Goal: Information Seeking & Learning: Find specific fact

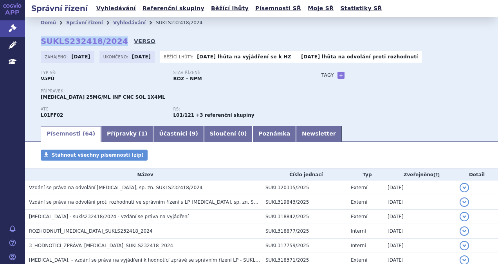
click at [134, 41] on link "VERSO" at bounding box center [145, 41] width 22 height 8
click at [105, 9] on link "Vyhledávání" at bounding box center [116, 8] width 44 height 11
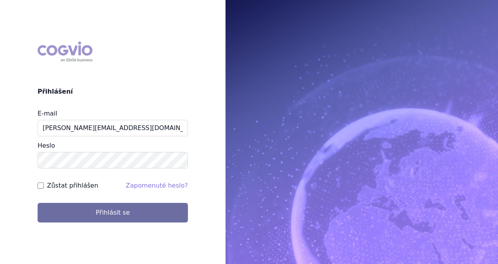
type input "[PERSON_NAME][EMAIL_ADDRESS][DOMAIN_NAME]"
click at [125, 201] on form "E-mail michaela.x.tauchmanova@gsk.com Heslo Zůstat přihlášen Zapomenuté heslo? …" at bounding box center [113, 165] width 150 height 113
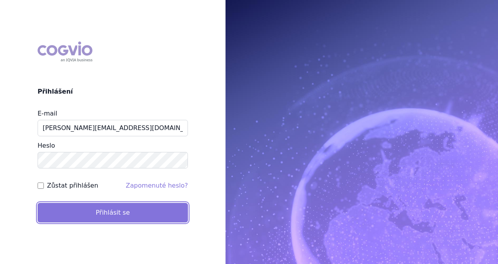
click at [125, 206] on button "Přihlásit se" at bounding box center [113, 213] width 150 height 20
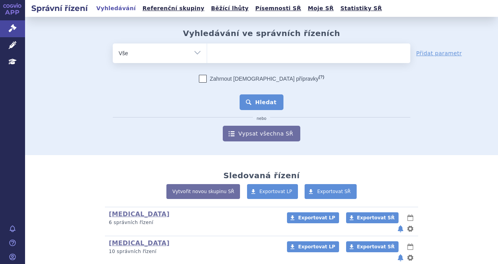
click at [260, 104] on button "Hledat" at bounding box center [262, 102] width 44 height 16
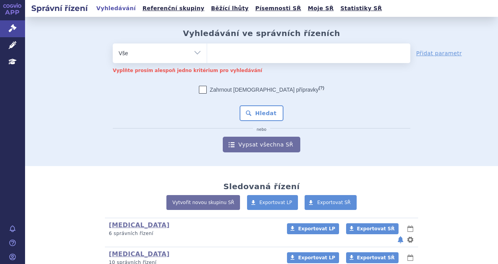
click at [234, 55] on ul at bounding box center [308, 51] width 203 height 16
click at [207, 55] on select at bounding box center [207, 53] width 0 height 20
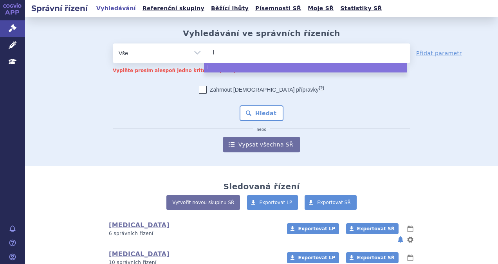
type input "le"
type input "lenv"
type input "lenvim"
type input "[MEDICAL_DATA]"
select select "[MEDICAL_DATA]"
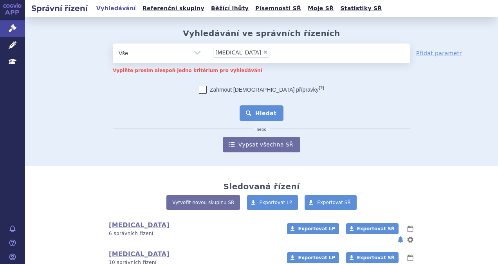
click at [253, 115] on button "Hledat" at bounding box center [262, 113] width 44 height 16
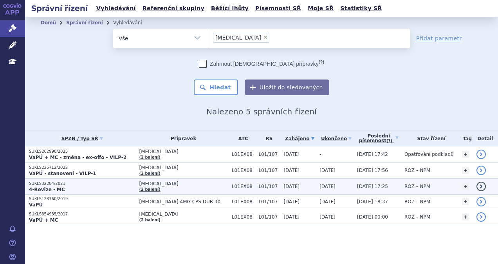
click at [69, 187] on p "4-Revize - MC" at bounding box center [82, 190] width 106 height 6
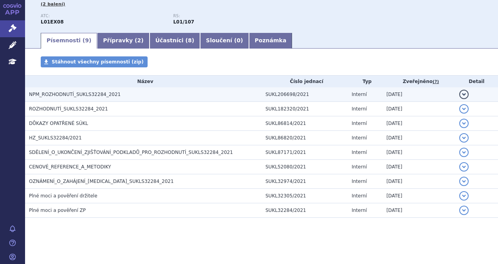
scroll to position [22, 0]
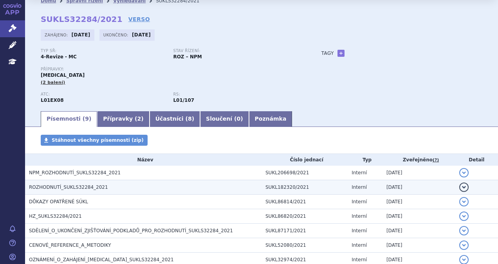
click at [90, 187] on span "ROZHODNUTÍ_SUKLS32284_2021" at bounding box center [68, 187] width 79 height 5
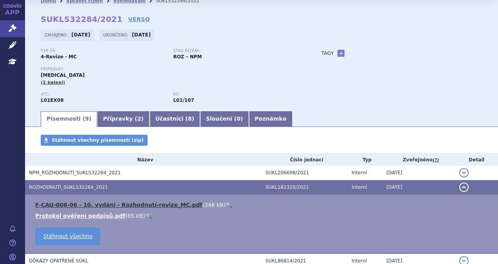
click at [94, 207] on link "F-CAU-006-06 - 10. vydání - Rozhodnutí-revize_MC.pdf" at bounding box center [118, 205] width 167 height 6
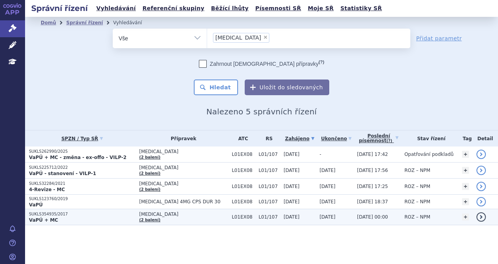
click at [90, 217] on p "VaPÚ + MC" at bounding box center [82, 220] width 106 height 6
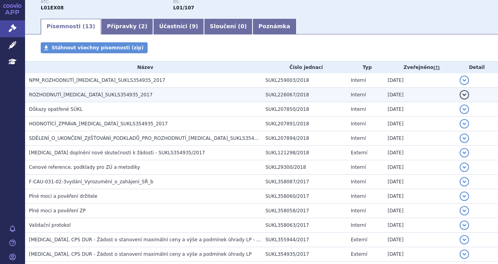
scroll to position [118, 0]
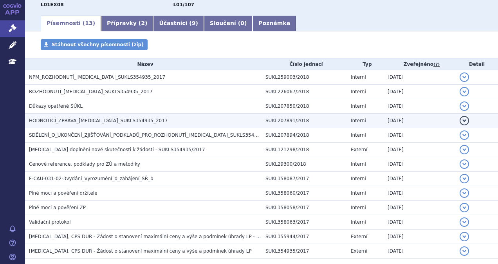
click at [109, 123] on span "HODNOTÍCÍ_ZPRÁVA_LENVIMA_SUKLS354935_2017" at bounding box center [98, 120] width 139 height 5
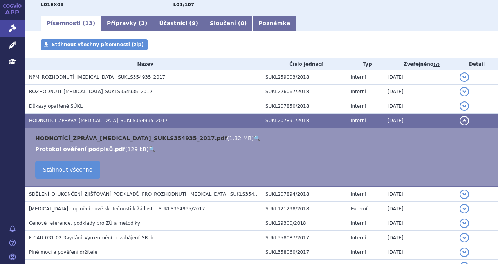
click at [113, 136] on link "HODNOTÍCÍ_ZPRÁVA_LENVIMA_SUKLS354935_2017.pdf" at bounding box center [131, 138] width 192 height 6
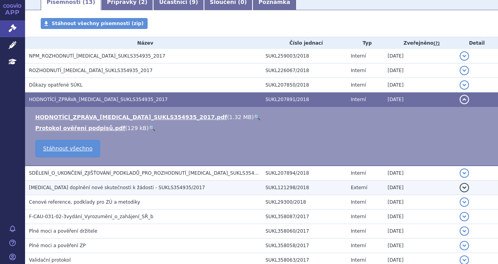
scroll to position [100, 0]
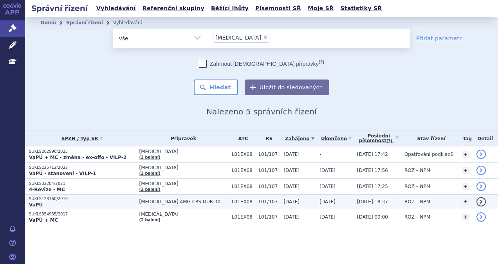
click at [92, 202] on p "VaPÚ" at bounding box center [82, 205] width 106 height 6
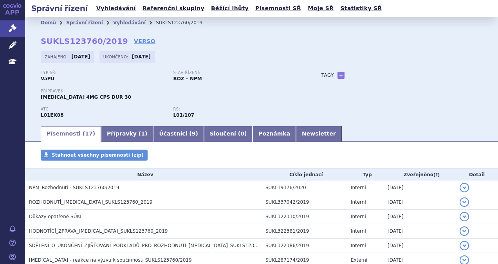
scroll to position [39, 0]
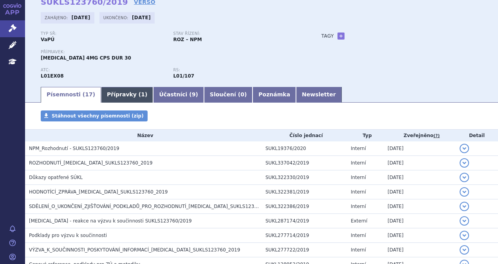
click at [129, 95] on link "Přípravky ( 1 )" at bounding box center [127, 95] width 52 height 16
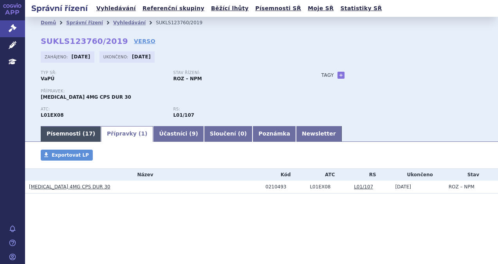
click at [76, 138] on link "Písemnosti ( 17 )" at bounding box center [71, 134] width 60 height 16
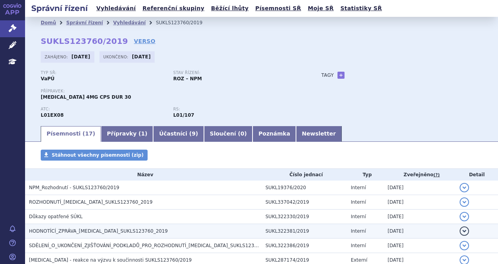
click at [96, 227] on h3 "HODNOTÍCÍ_ZPRÁVA_LENVIMA_SUKLS123760_2019" at bounding box center [145, 231] width 233 height 8
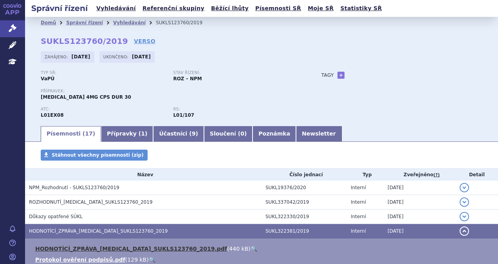
click at [105, 247] on link "HODNOTÍCÍ_ZPRÁVA_LENVIMA_SUKLS123760_2019.pdf" at bounding box center [131, 249] width 192 height 6
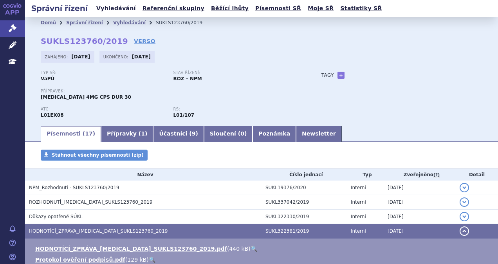
click at [110, 7] on link "Vyhledávání" at bounding box center [116, 8] width 44 height 11
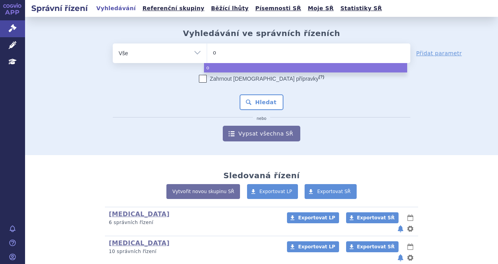
type input "om"
type input "omjj"
type input "omjja"
type input "omjjar"
type input "omjjara"
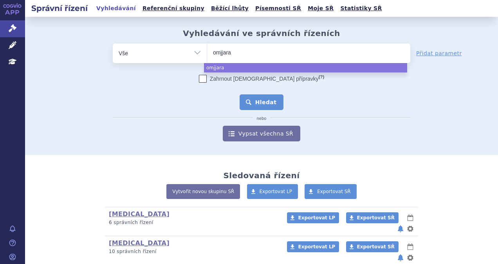
select select "omjjara"
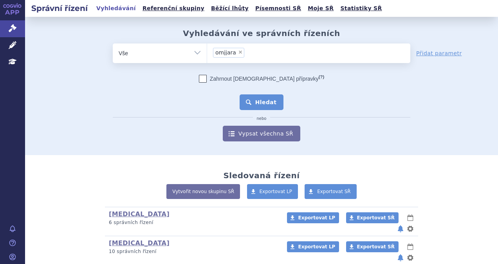
click at [247, 99] on button "Hledat" at bounding box center [262, 102] width 44 height 16
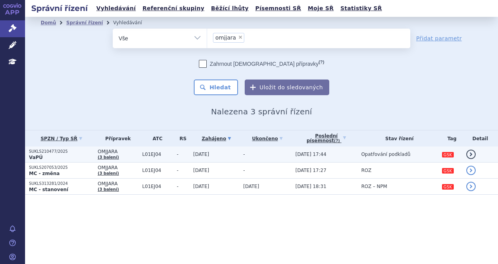
click at [115, 158] on link "(3 balení)" at bounding box center [108, 157] width 21 height 4
click at [133, 157] on td "OMJJARA (3 balení)" at bounding box center [116, 155] width 45 height 16
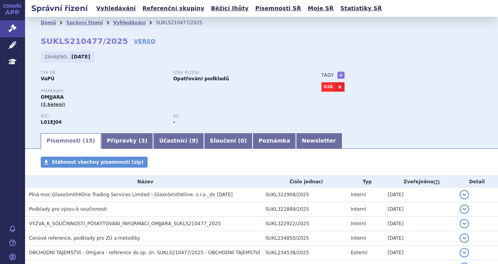
scroll to position [39, 0]
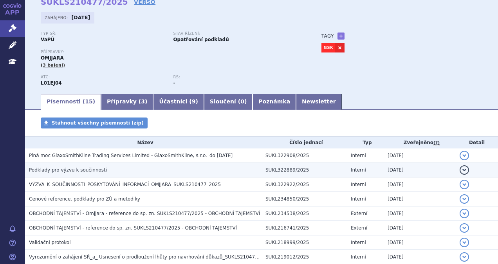
click at [101, 174] on td "Podklady pro výzvu k součinnosti" at bounding box center [143, 170] width 237 height 14
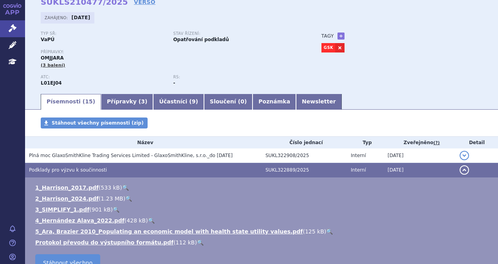
click at [92, 172] on span "Podklady pro výzvu k součinnosti" at bounding box center [68, 169] width 78 height 5
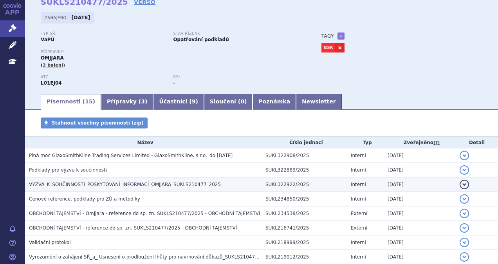
click at [98, 180] on td "VÝZVA_K_SOUČINNOSTI_POSKYTOVÁNÍ_INFORMACÍ_OMJJARA_SUKLS210477_2025" at bounding box center [143, 185] width 237 height 14
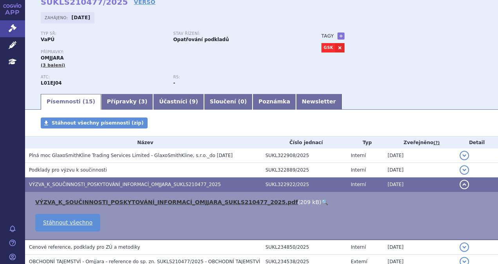
click at [102, 201] on link "VÝZVA_K_SOUČINNOSTI_POSKYTOVÁNÍ_INFORMACÍ_OMJJARA_SUKLS210477_2025.pdf" at bounding box center [166, 202] width 263 height 6
